Goal: Go to known website: Access a specific website the user already knows

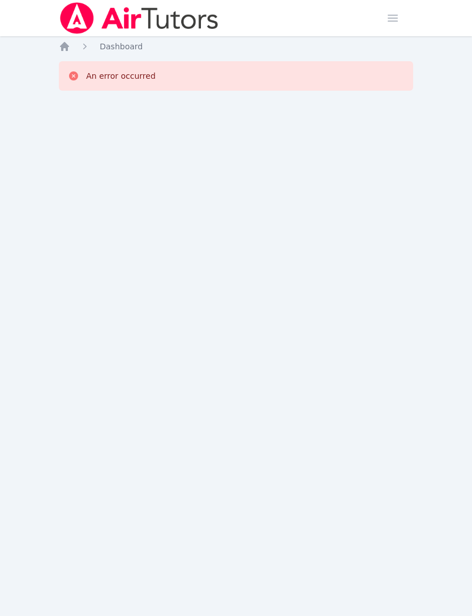
scroll to position [36, 0]
click at [57, 17] on div "Home Sessions Study Groups Students Messages Open user menu [PERSON_NAME] Open …" at bounding box center [236, 308] width 472 height 616
click at [55, 16] on div "Home Sessions Study Groups Students Messages Open user menu [PERSON_NAME] Open …" at bounding box center [236, 308] width 472 height 616
click at [59, 41] on icon "Breadcrumb" at bounding box center [64, 46] width 11 height 11
click at [55, 17] on div "Home Sessions Study Groups Students Messages Open user menu Idalis Walton Open …" at bounding box center [236, 308] width 472 height 616
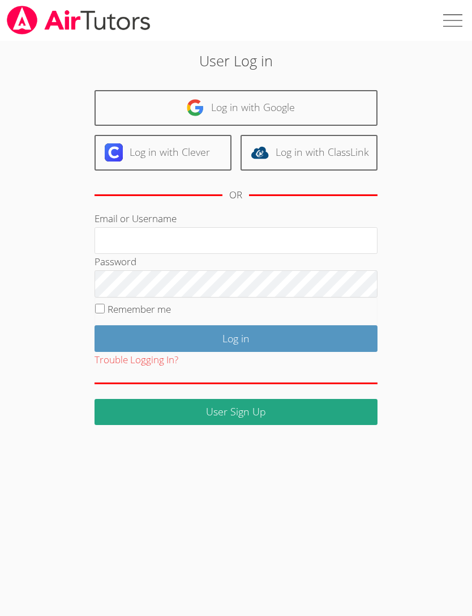
type input "Idaliswalton@gmail.com"
click at [236, 336] on input "Log in" at bounding box center [236, 338] width 283 height 27
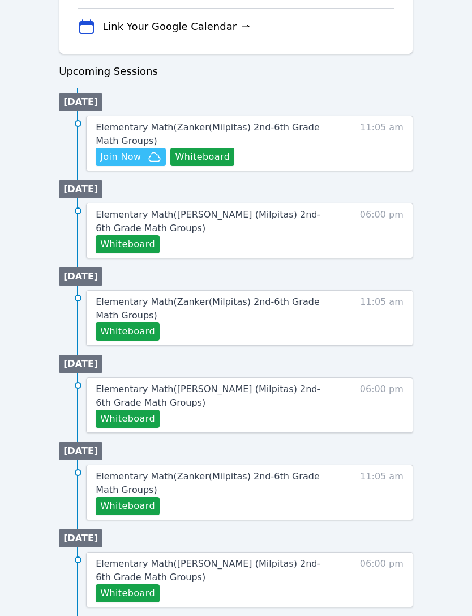
scroll to position [507, 0]
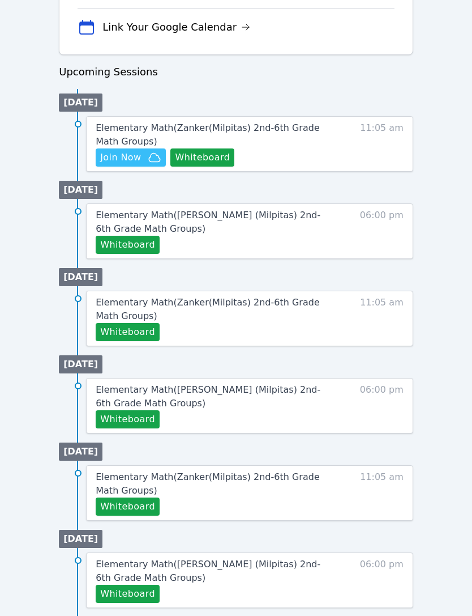
click at [206, 156] on button "Whiteboard" at bounding box center [202, 157] width 64 height 18
